Goal: Task Accomplishment & Management: Manage account settings

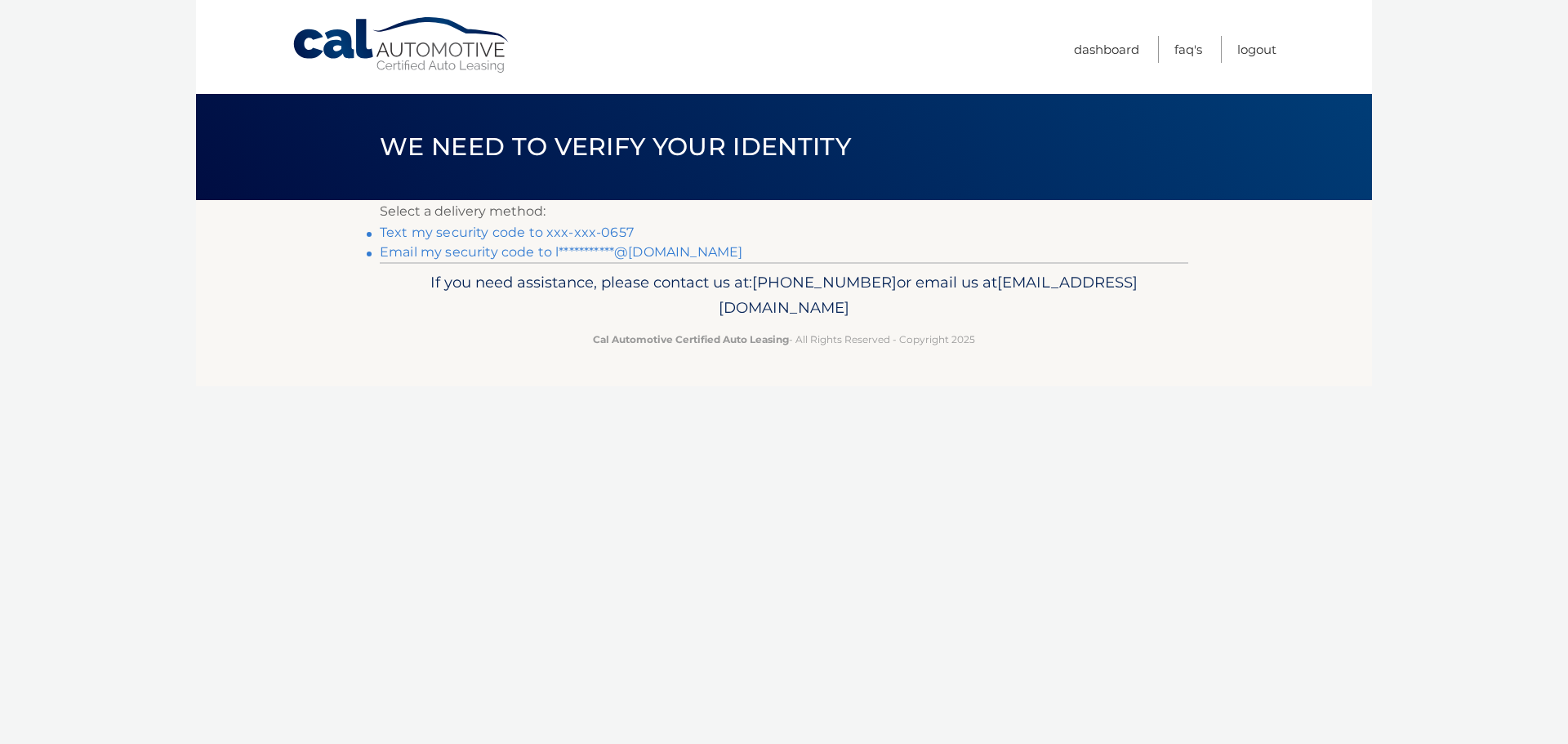
click at [454, 231] on link "Text my security code to xxx-xxx-0657" at bounding box center [507, 232] width 254 height 16
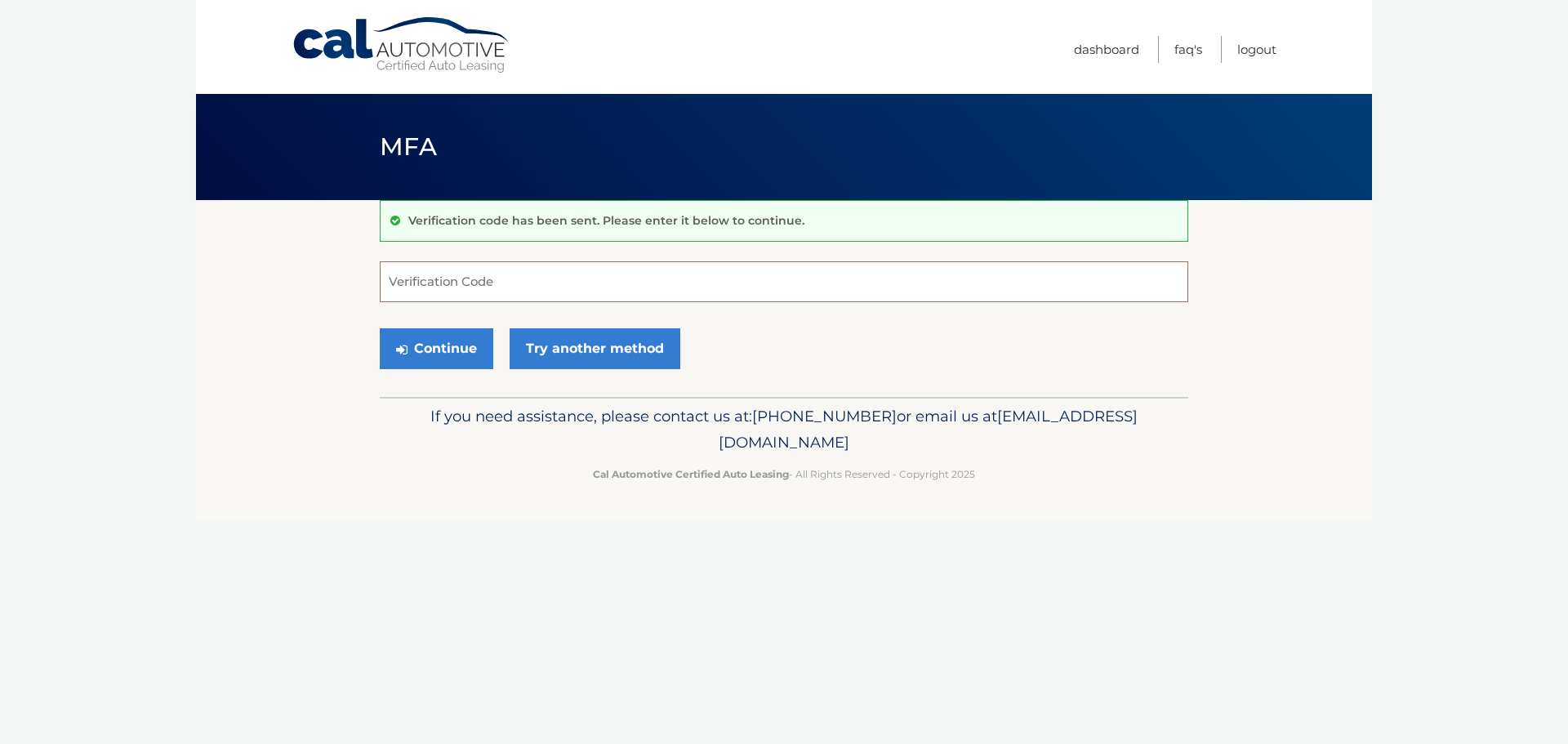
click at [455, 276] on input "Verification Code" at bounding box center [784, 282] width 809 height 40
type input "575203"
click at [418, 344] on button "Continue" at bounding box center [437, 349] width 114 height 40
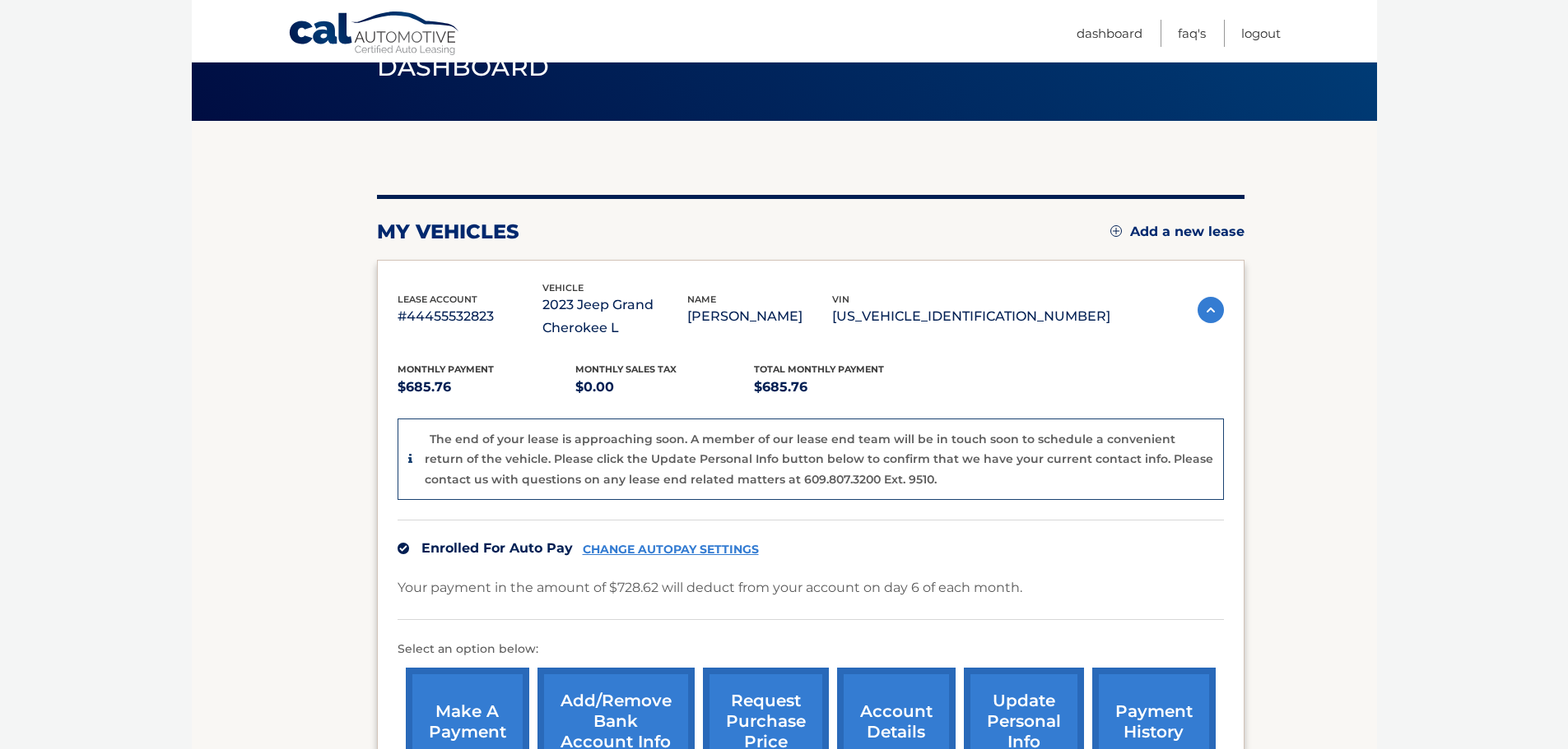
scroll to position [63, 0]
